Goal: Find specific page/section: Find specific page/section

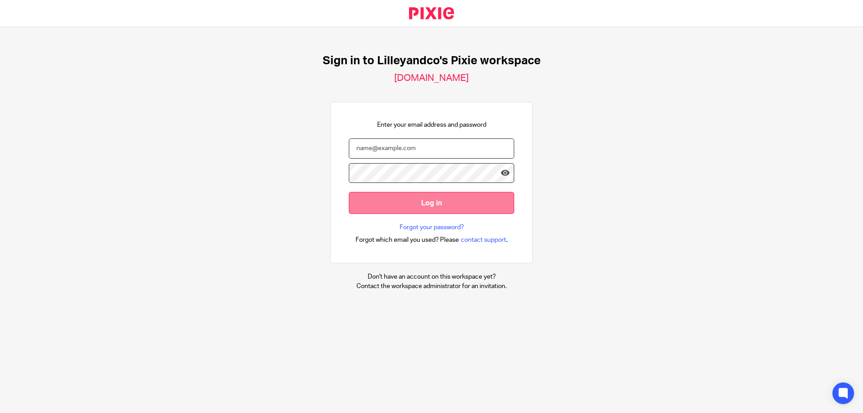
type input "laura@lilleyandco.net"
click at [435, 211] on input "Log in" at bounding box center [431, 203] width 165 height 22
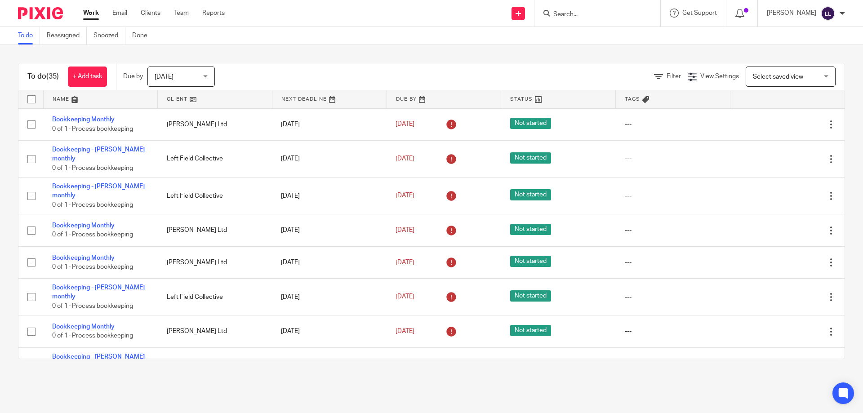
click at [585, 13] on input "Search" at bounding box center [592, 15] width 81 height 8
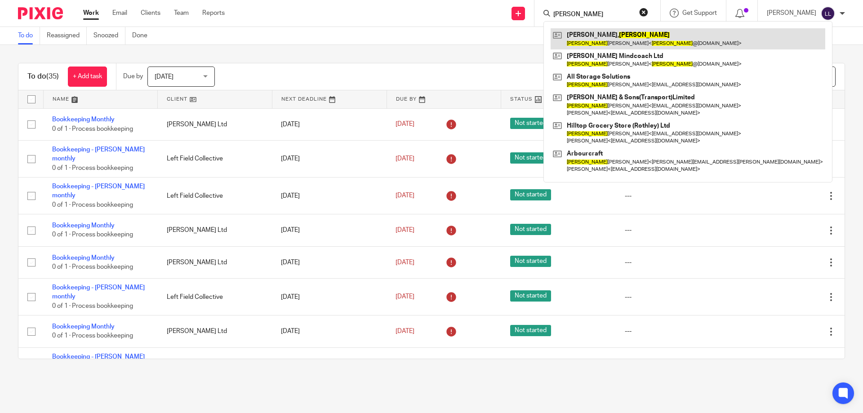
type input "john"
click at [591, 38] on link at bounding box center [687, 38] width 274 height 21
